Goal: Entertainment & Leisure: Consume media (video, audio)

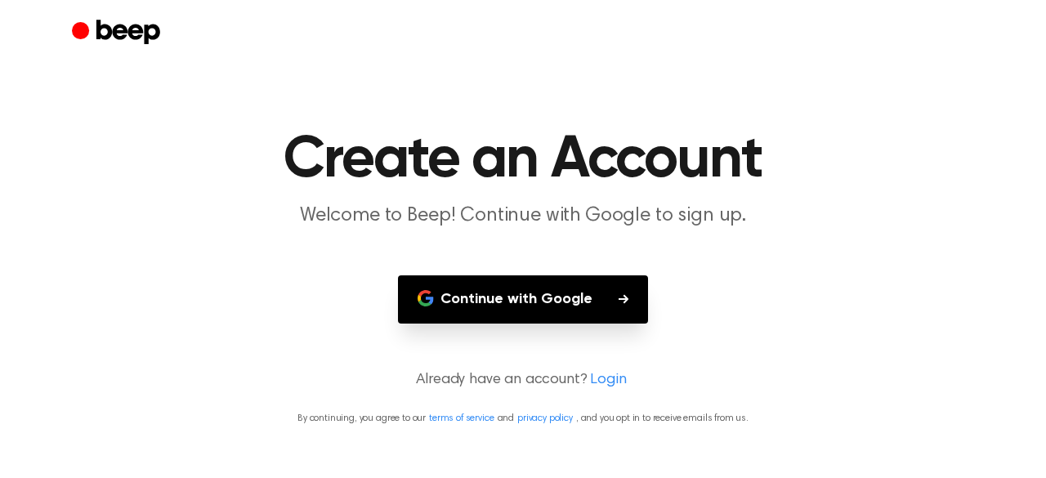
click at [526, 291] on button "Continue with Google" at bounding box center [523, 299] width 250 height 48
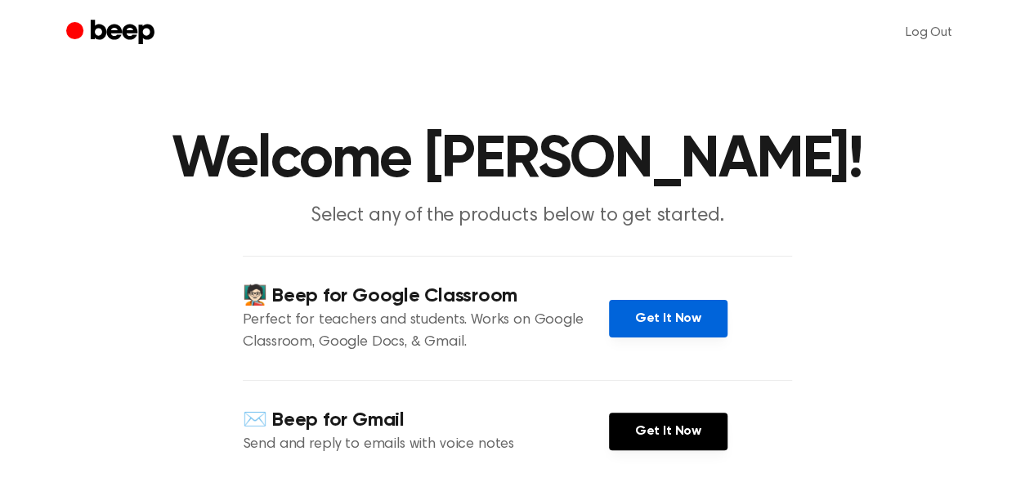
click at [667, 321] on link "Get It Now" at bounding box center [668, 319] width 118 height 38
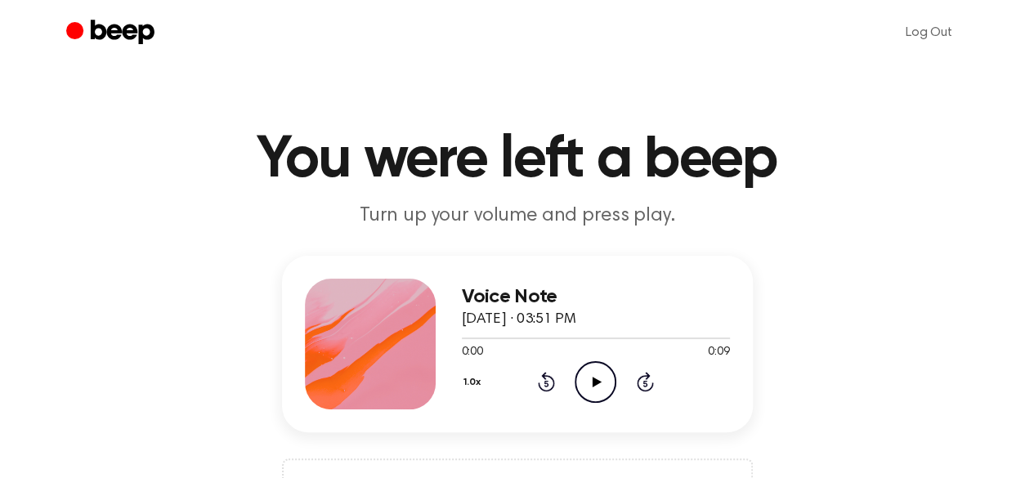
click at [593, 364] on icon "Play Audio" at bounding box center [595, 382] width 42 height 42
click at [578, 379] on icon "Play Audio" at bounding box center [595, 382] width 42 height 42
click at [593, 368] on icon "Play Audio" at bounding box center [595, 382] width 42 height 42
click at [601, 383] on icon "Play Audio" at bounding box center [595, 382] width 42 height 42
click at [600, 379] on icon "Play Audio" at bounding box center [595, 382] width 42 height 42
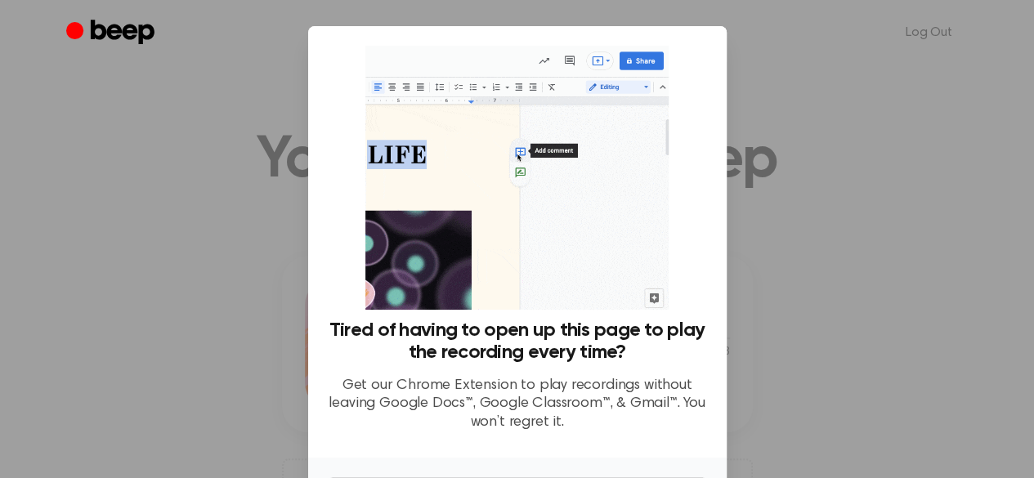
click at [779, 319] on div at bounding box center [517, 239] width 1034 height 478
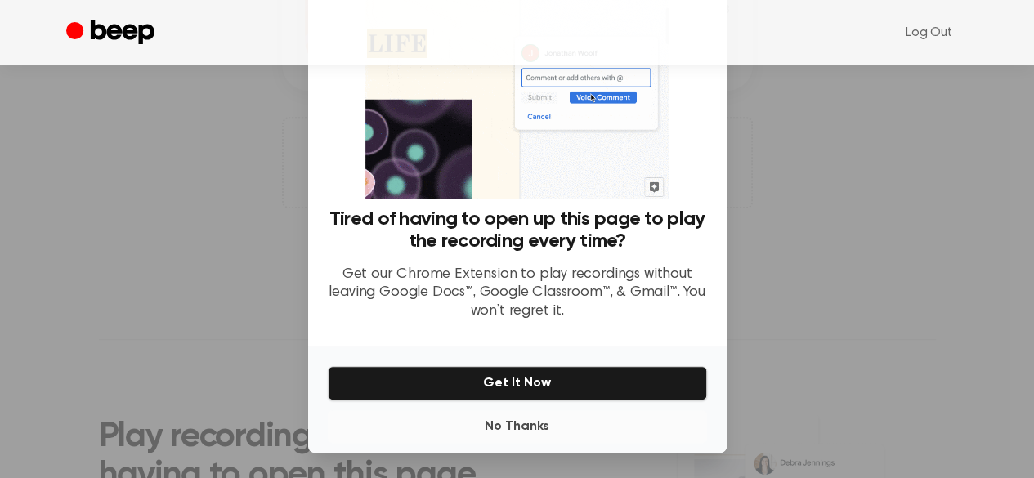
scroll to position [357, 0]
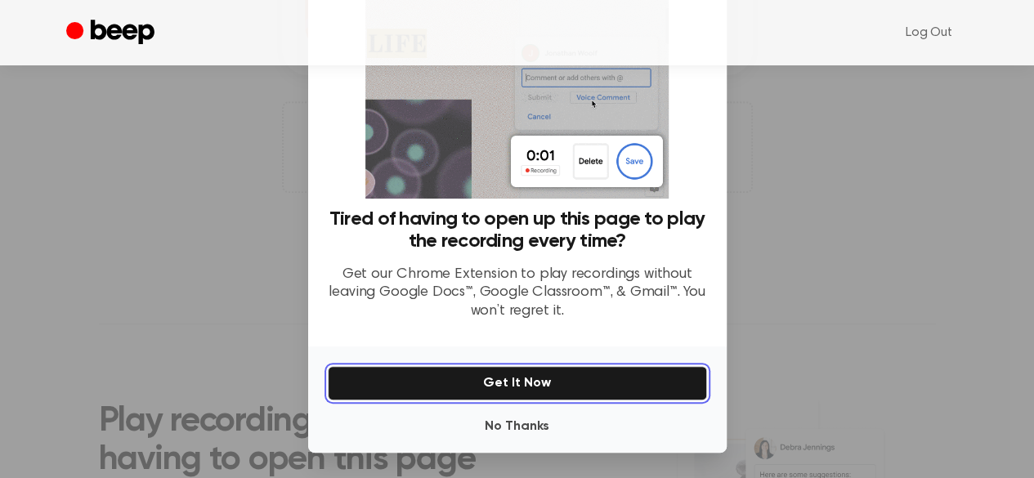
click at [502, 383] on button "Get It Now" at bounding box center [517, 383] width 379 height 34
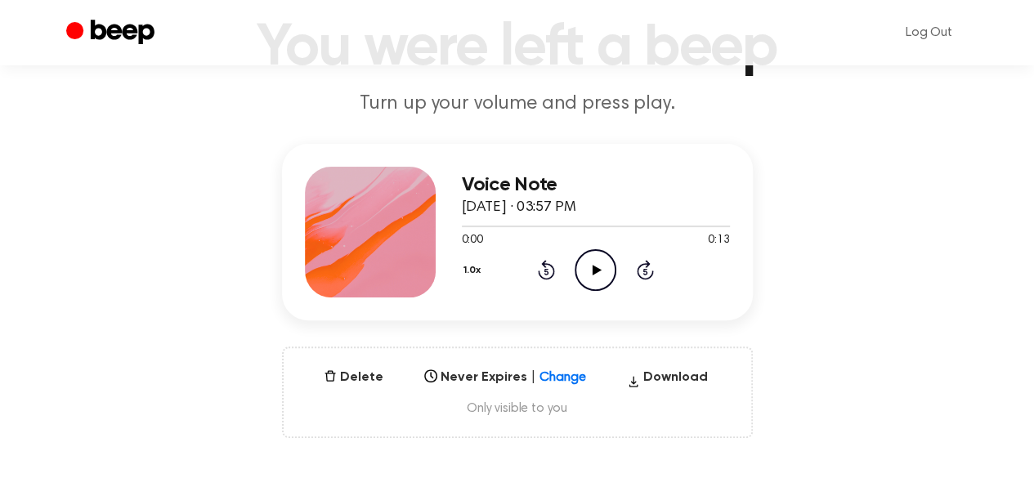
scroll to position [110, 0]
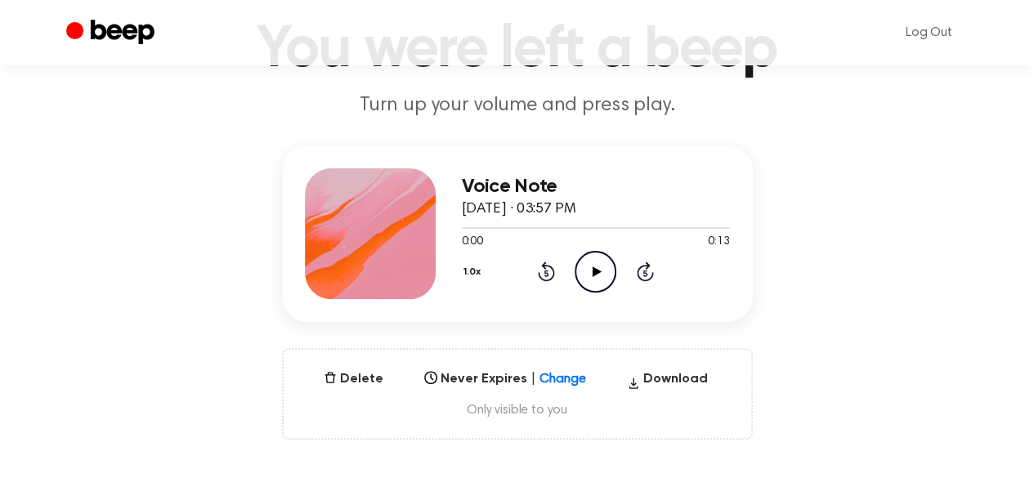
click at [595, 264] on icon "Play Audio" at bounding box center [595, 272] width 42 height 42
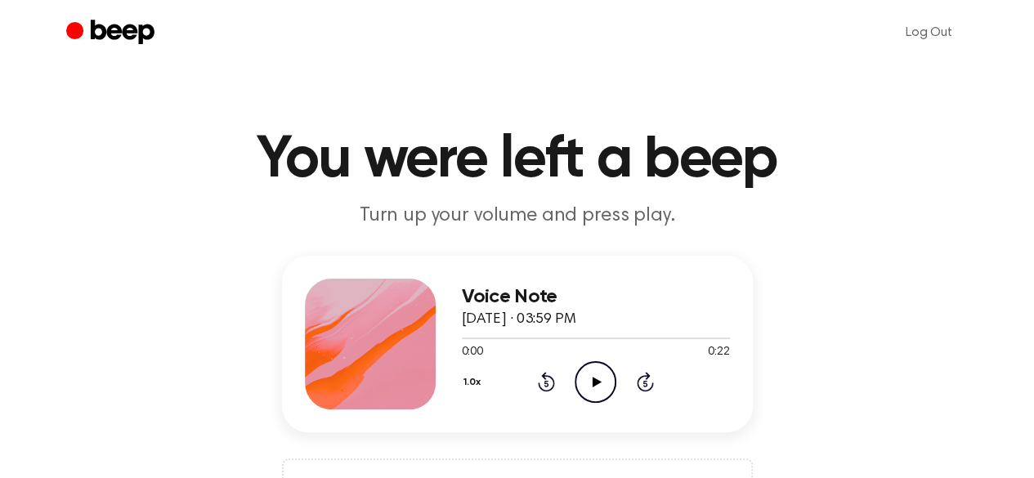
click at [579, 380] on icon "Play Audio" at bounding box center [595, 382] width 42 height 42
click at [592, 382] on icon at bounding box center [596, 382] width 9 height 11
click at [601, 383] on icon "Play Audio" at bounding box center [595, 382] width 42 height 42
click at [594, 380] on icon at bounding box center [596, 382] width 9 height 11
click at [596, 384] on icon "Play Audio" at bounding box center [595, 382] width 42 height 42
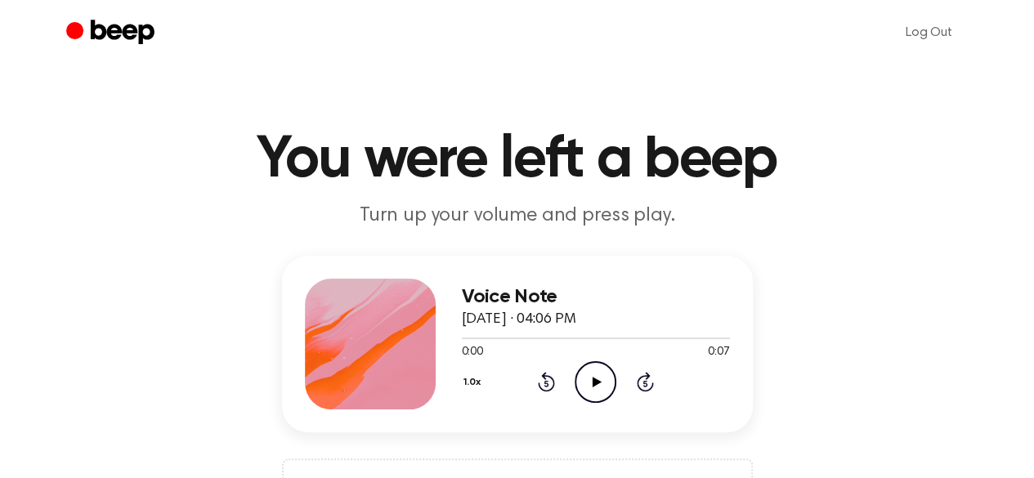
click at [597, 375] on icon "Play Audio" at bounding box center [595, 382] width 42 height 42
click at [593, 382] on icon at bounding box center [596, 382] width 9 height 11
click at [604, 387] on icon "Play Audio" at bounding box center [595, 382] width 42 height 42
click at [593, 377] on icon at bounding box center [596, 382] width 9 height 11
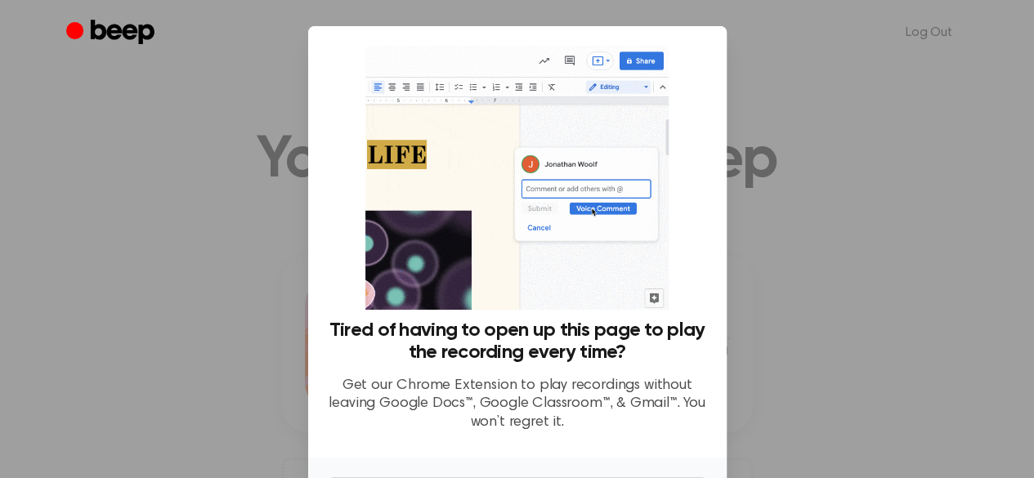
click at [652, 429] on p "Get our Chrome Extension to play recordings without leaving Google Docs™, Googl…" at bounding box center [517, 405] width 379 height 56
click at [851, 251] on div at bounding box center [517, 239] width 1034 height 478
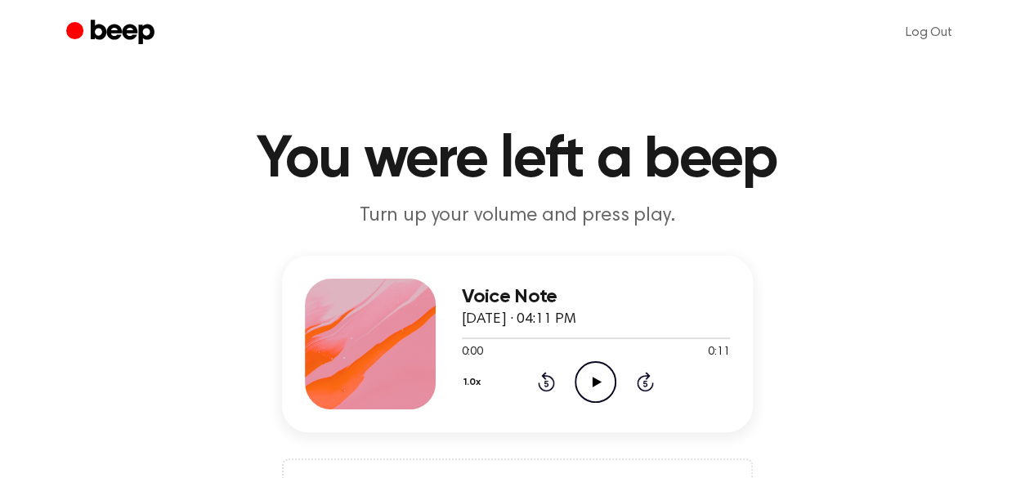
click at [595, 375] on icon "Play Audio" at bounding box center [595, 382] width 42 height 42
click at [605, 380] on icon "Play Audio" at bounding box center [595, 382] width 42 height 42
click at [595, 375] on icon "Play Audio" at bounding box center [595, 382] width 42 height 42
click at [594, 372] on icon "Play Audio" at bounding box center [595, 382] width 42 height 42
click at [593, 385] on icon at bounding box center [596, 382] width 9 height 11
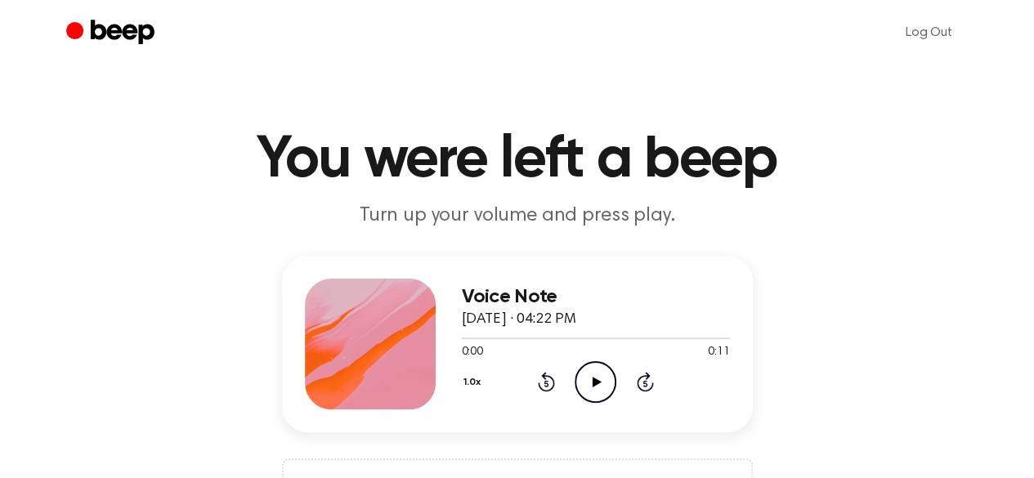
click at [588, 379] on icon "Play Audio" at bounding box center [595, 382] width 42 height 42
click at [583, 385] on icon "Play Audio" at bounding box center [595, 382] width 42 height 42
click at [590, 390] on icon "Play Audio" at bounding box center [595, 382] width 42 height 42
click at [590, 375] on icon "Play Audio" at bounding box center [595, 382] width 42 height 42
click at [597, 379] on icon at bounding box center [596, 382] width 9 height 11
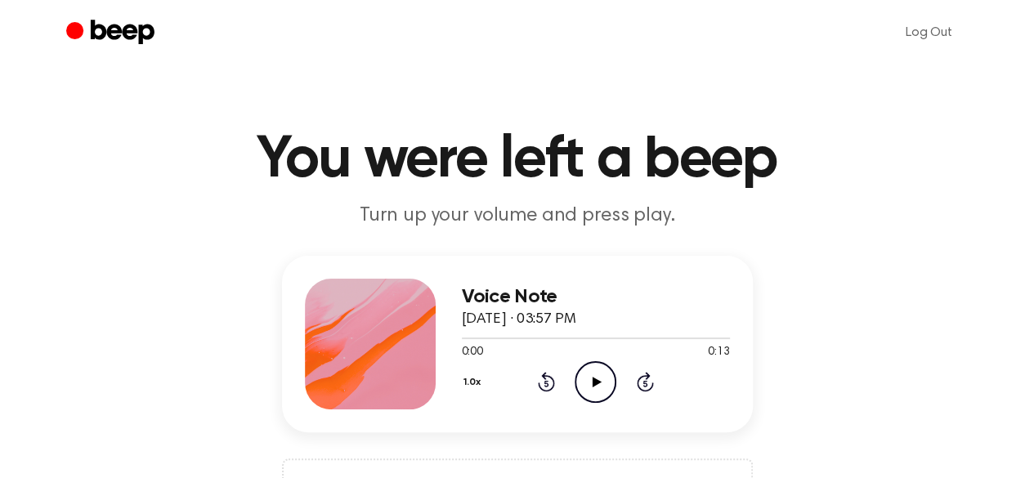
click at [603, 372] on icon "Play Audio" at bounding box center [595, 382] width 42 height 42
click at [608, 370] on icon "Play Audio" at bounding box center [595, 382] width 42 height 42
click at [608, 370] on icon "Pause Audio" at bounding box center [595, 382] width 42 height 42
click at [608, 370] on icon "Play Audio" at bounding box center [595, 382] width 42 height 42
click at [598, 386] on icon "Play Audio" at bounding box center [595, 382] width 42 height 42
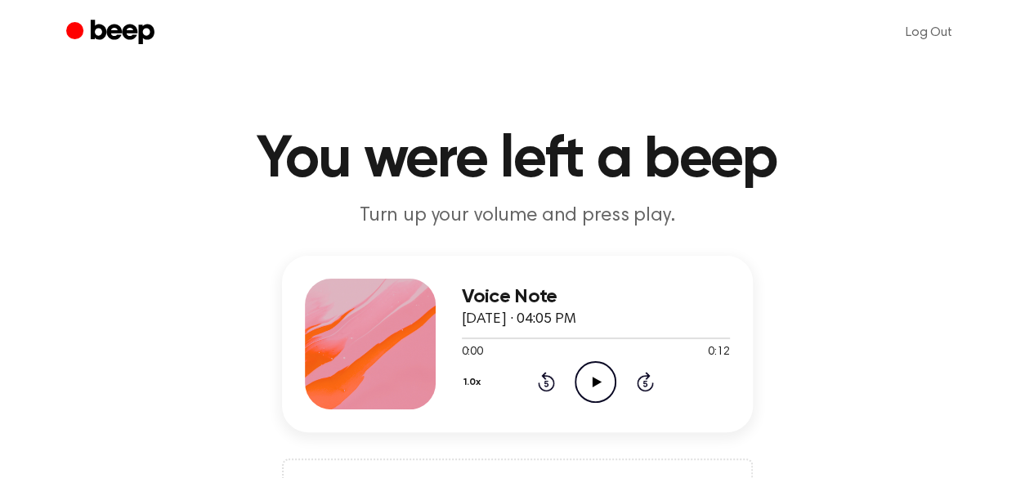
click at [601, 377] on icon "Play Audio" at bounding box center [595, 382] width 42 height 42
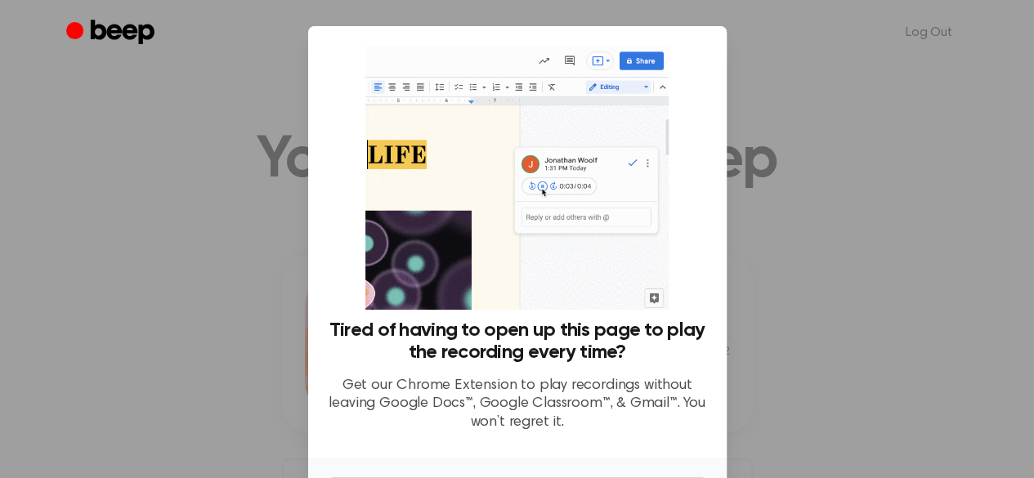
click at [377, 164] on img at bounding box center [516, 178] width 303 height 264
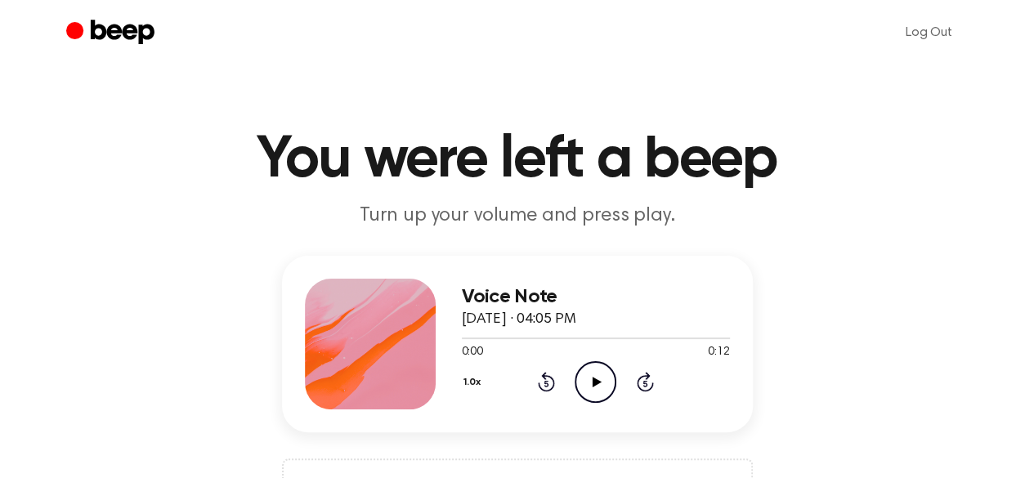
click at [596, 364] on icon "Play Audio" at bounding box center [595, 382] width 42 height 42
click at [578, 380] on icon "Play Audio" at bounding box center [595, 382] width 42 height 42
click at [595, 386] on icon "Play Audio" at bounding box center [595, 382] width 42 height 42
click at [592, 376] on icon "Play Audio" at bounding box center [595, 382] width 42 height 42
click at [587, 365] on icon "Play Audio" at bounding box center [595, 382] width 42 height 42
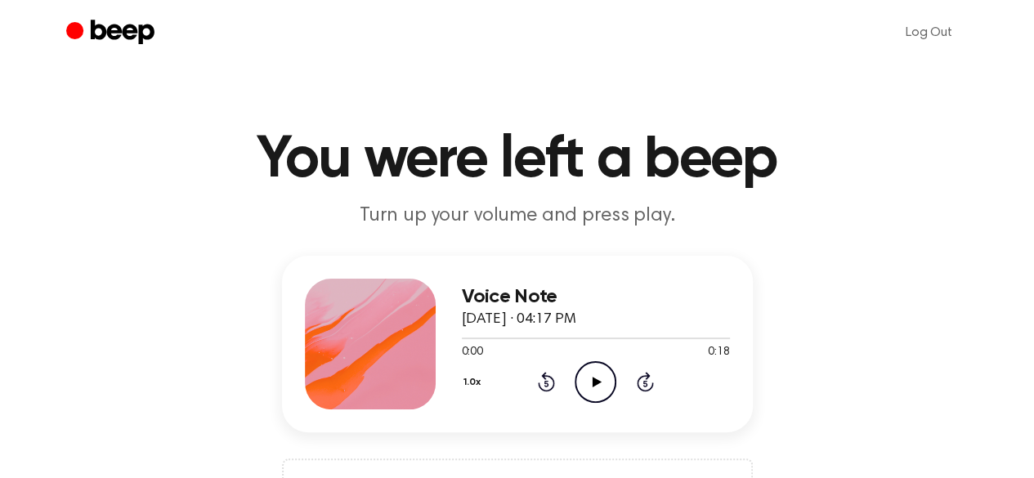
click at [600, 381] on icon at bounding box center [596, 382] width 9 height 11
